Goal: Task Accomplishment & Management: Manage account settings

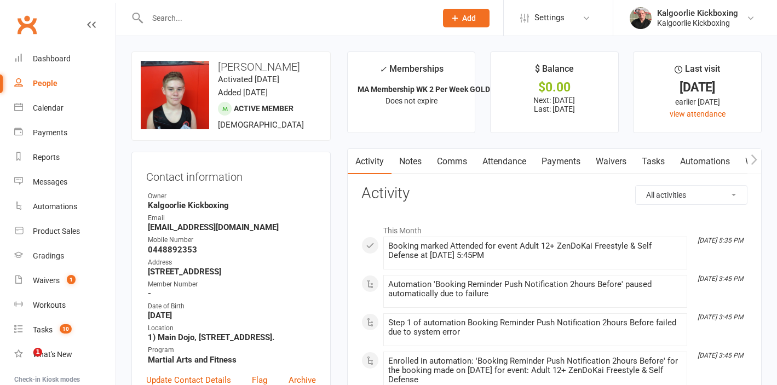
click at [53, 279] on div "Waivers" at bounding box center [46, 280] width 27 height 9
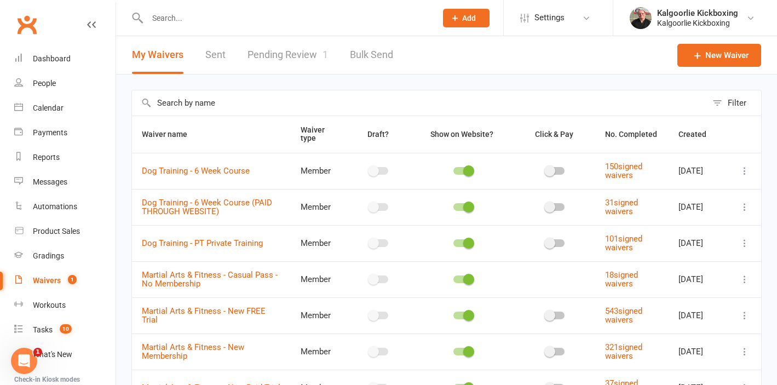
click at [295, 56] on link "Pending Review 1" at bounding box center [288, 55] width 81 height 38
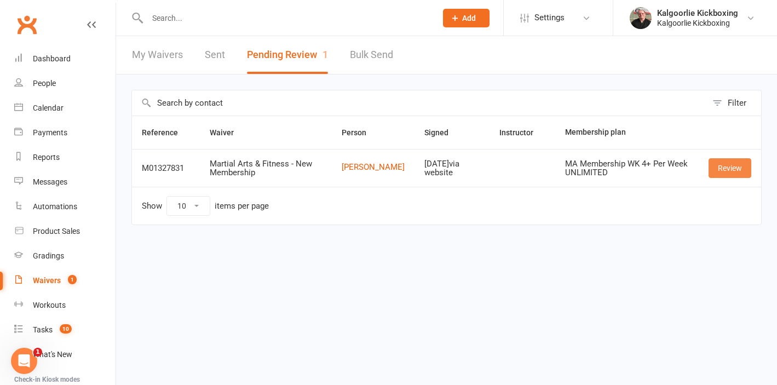
click at [727, 170] on link "Review" at bounding box center [730, 168] width 43 height 20
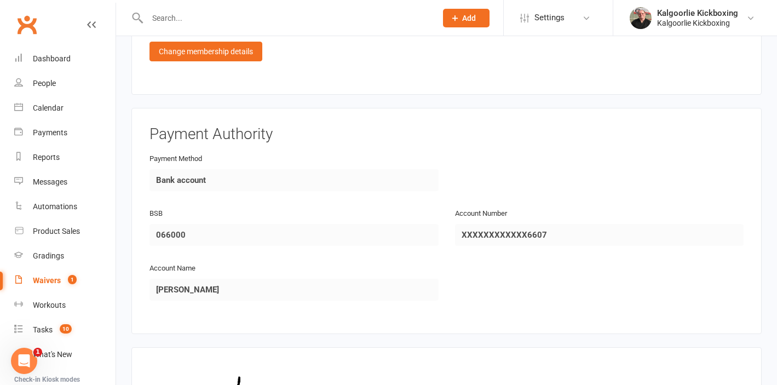
scroll to position [1275, 0]
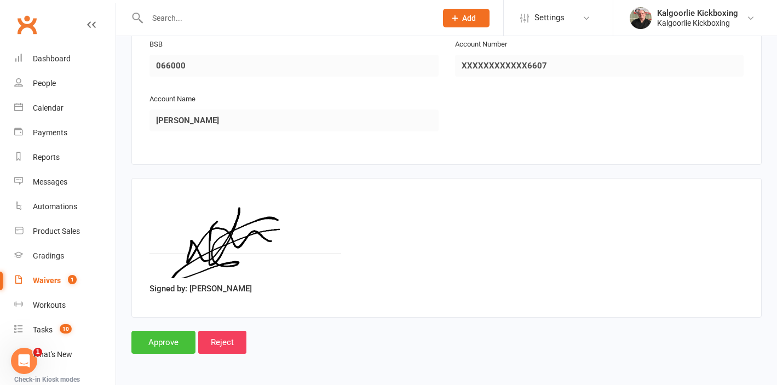
click at [163, 340] on input "Approve" at bounding box center [163, 342] width 64 height 23
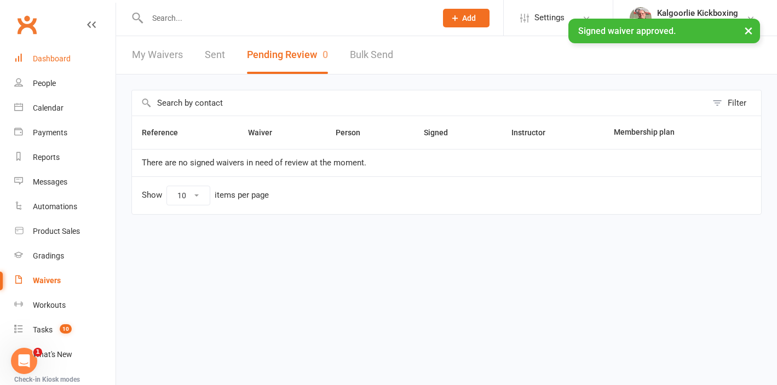
click at [54, 56] on div "Dashboard" at bounding box center [52, 58] width 38 height 9
